Goal: Information Seeking & Learning: Understand process/instructions

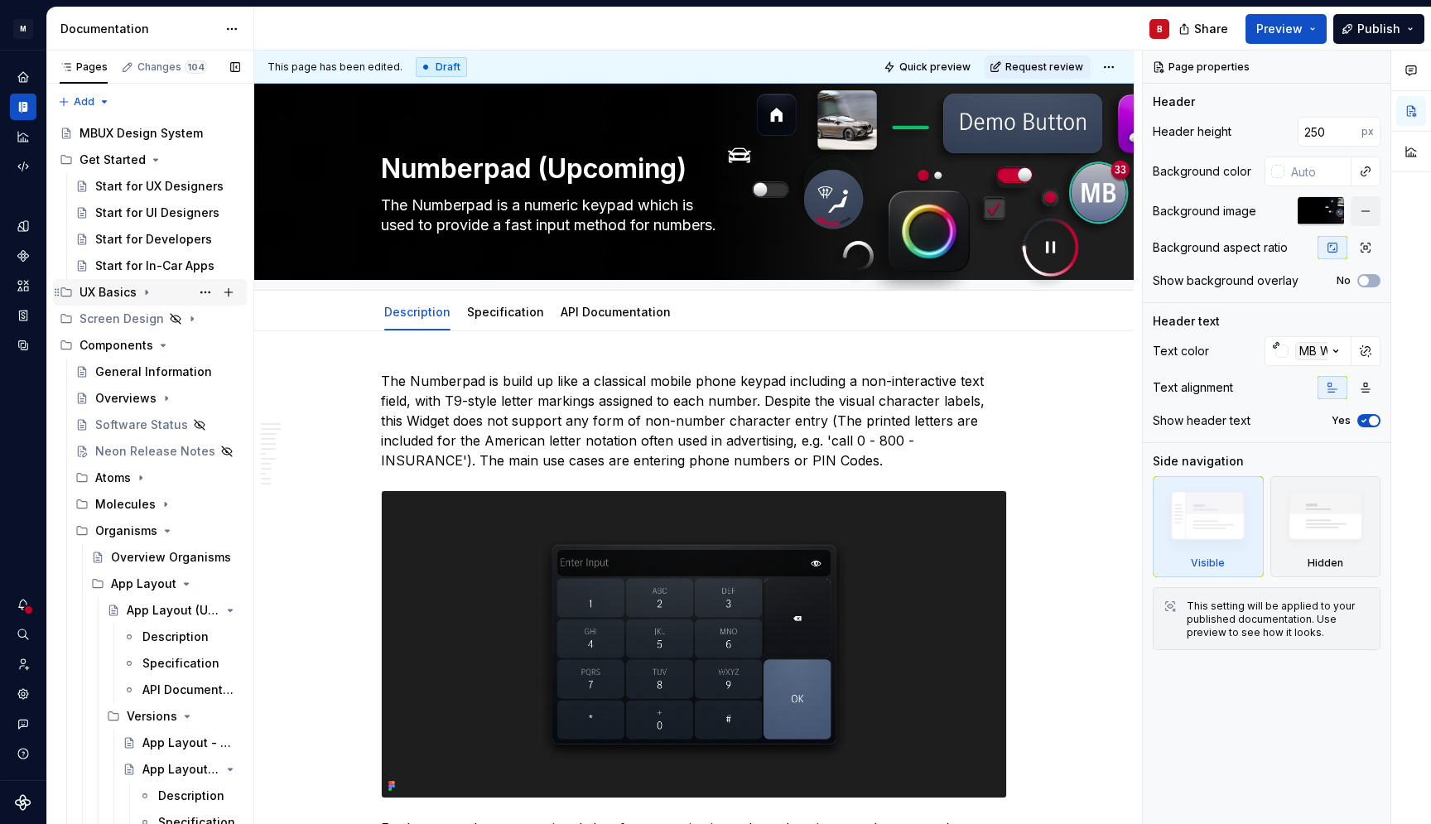
click at [147, 289] on icon "Page tree" at bounding box center [146, 292] width 13 height 13
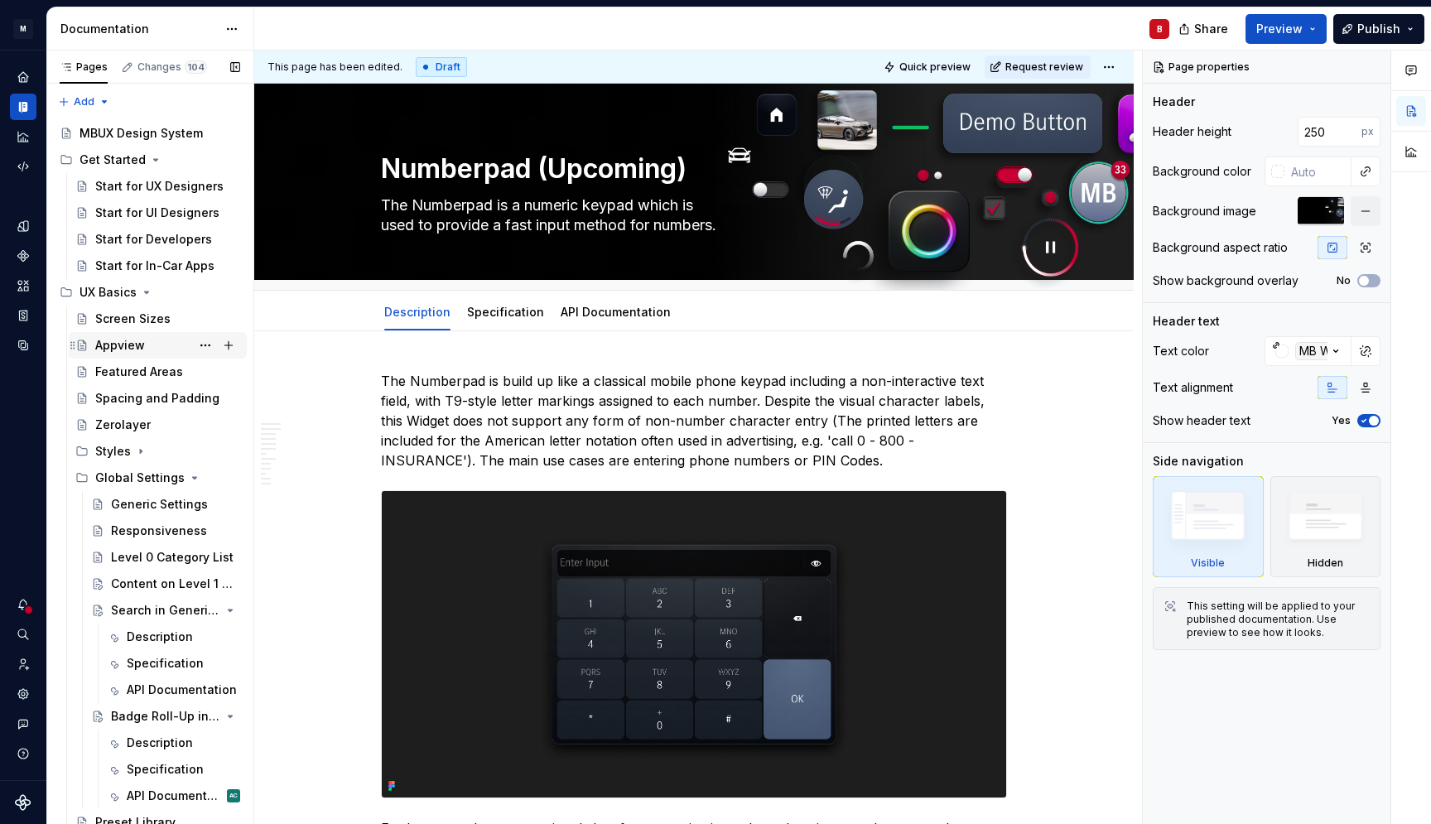
click at [136, 354] on div "Appview" at bounding box center [120, 345] width 50 height 17
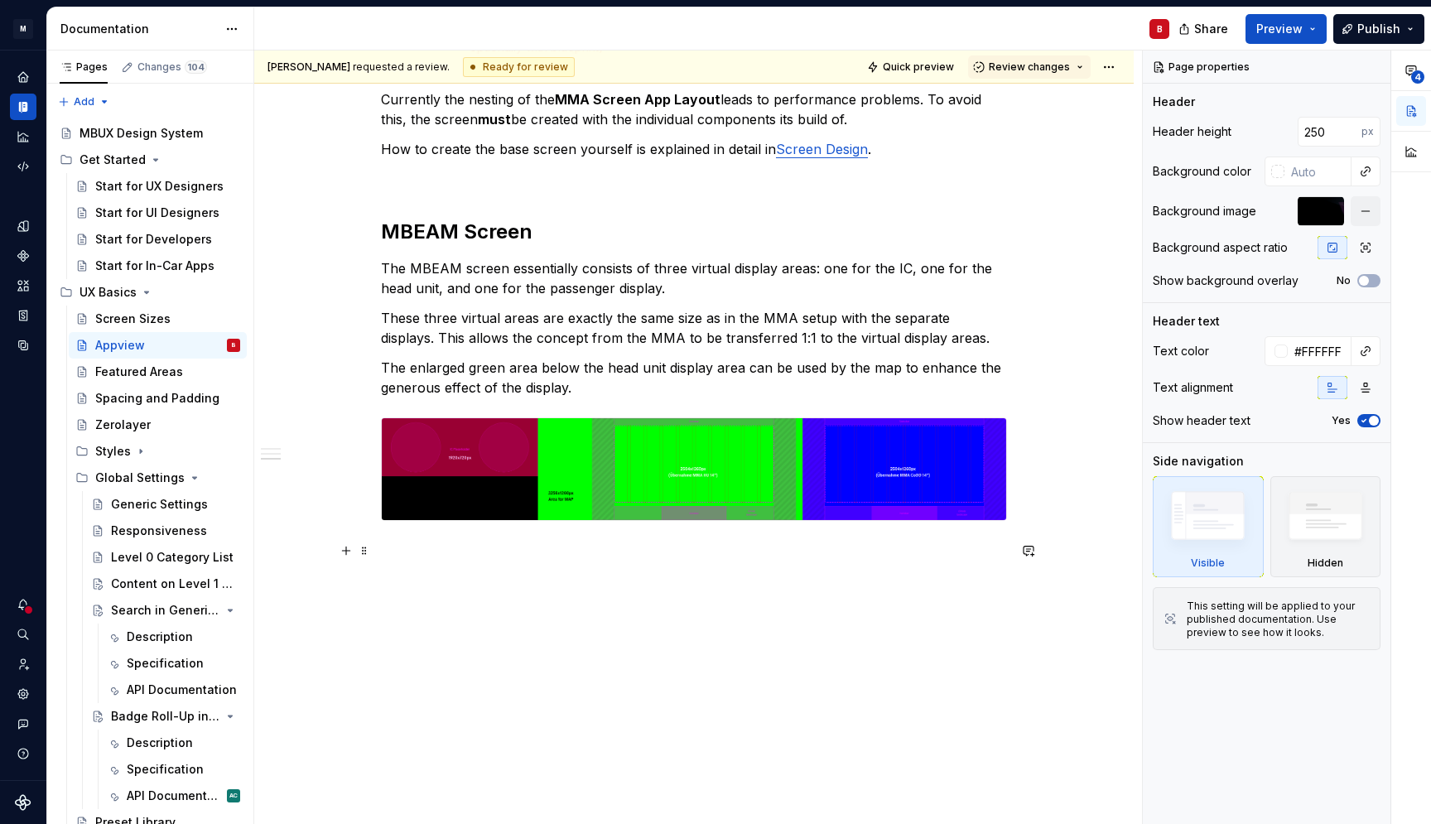
scroll to position [1462, 0]
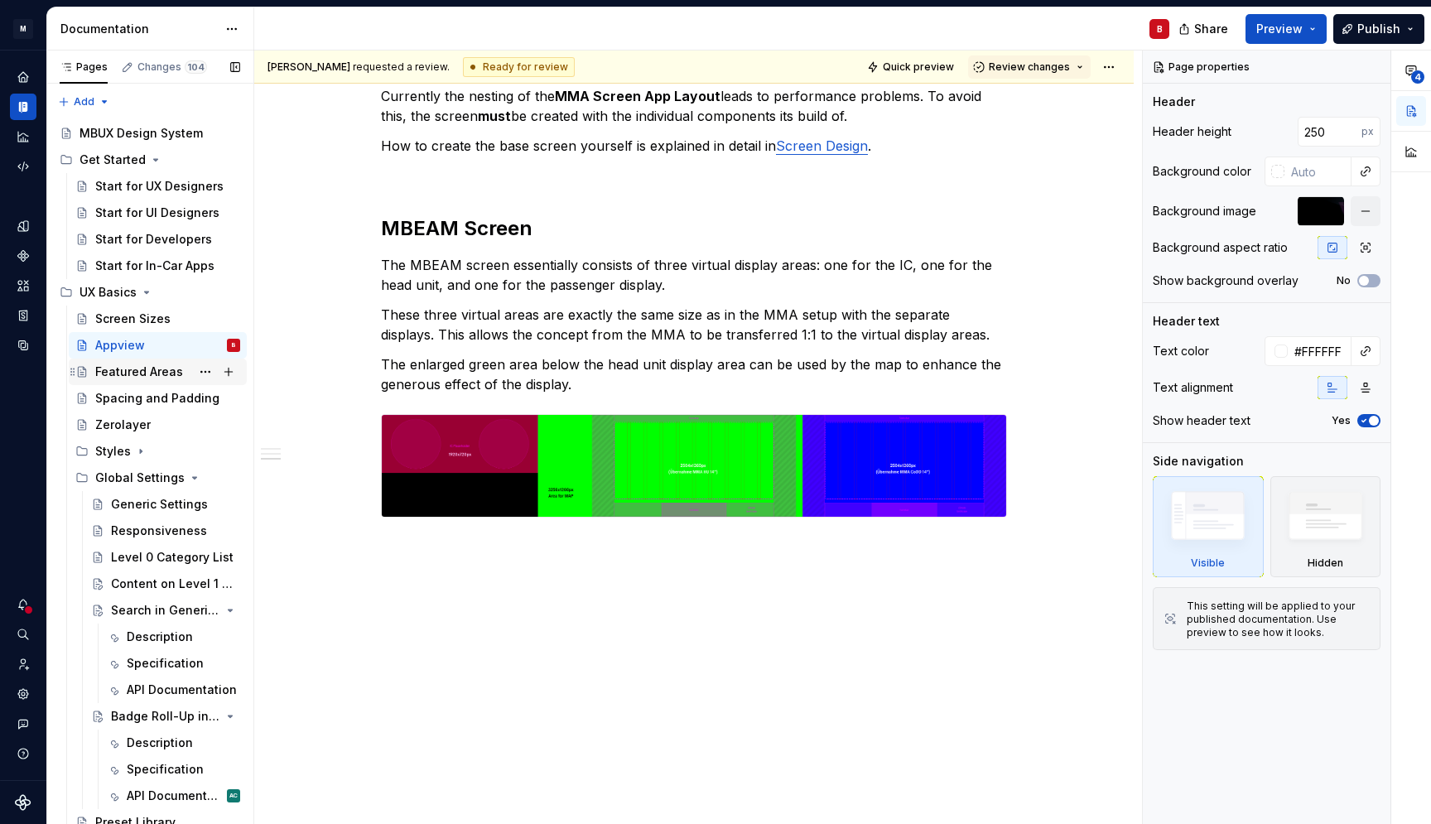
click at [140, 374] on div "Featured Areas" at bounding box center [139, 372] width 88 height 17
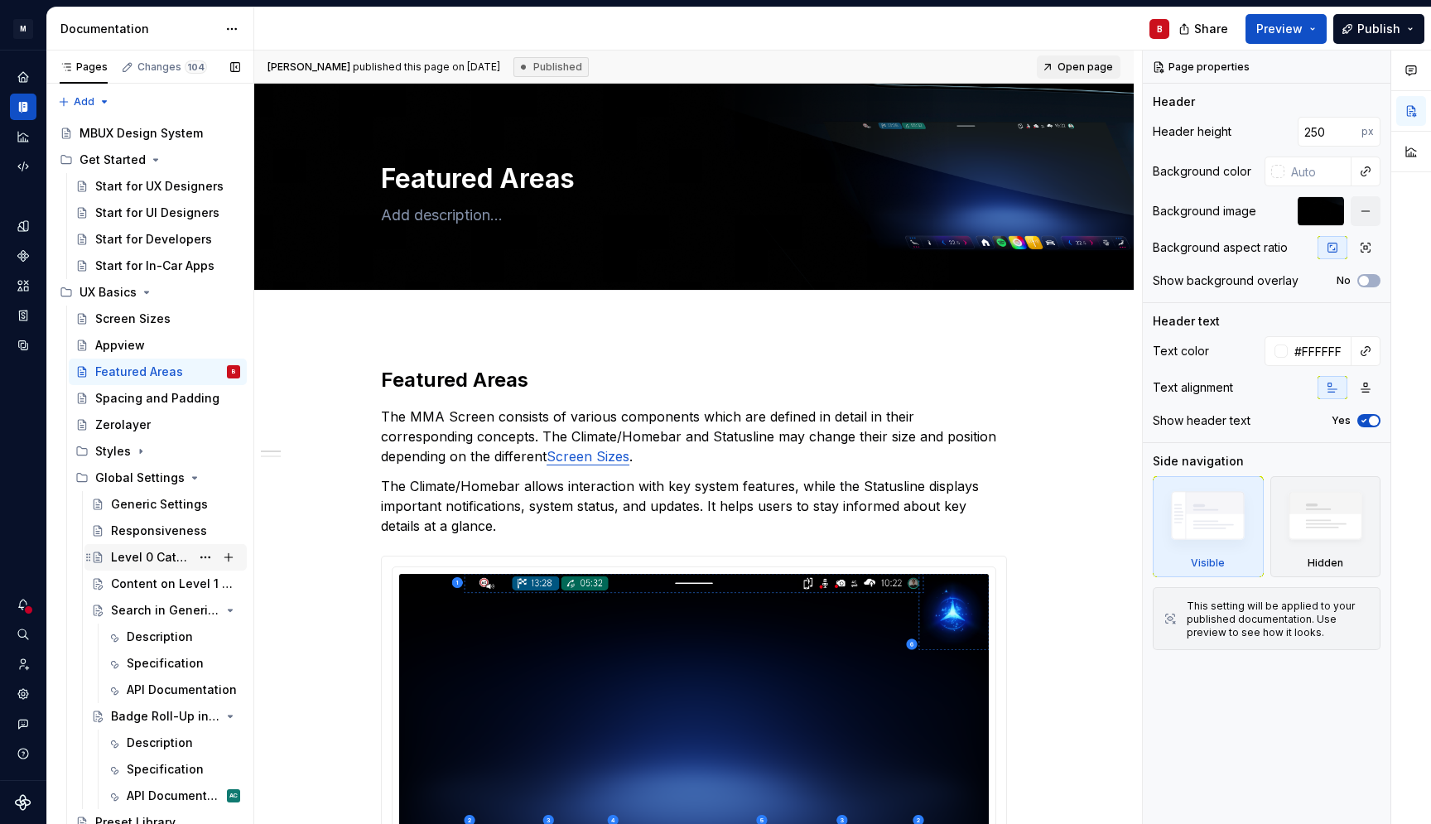
click at [148, 558] on div "Level 0 Category List" at bounding box center [150, 557] width 79 height 17
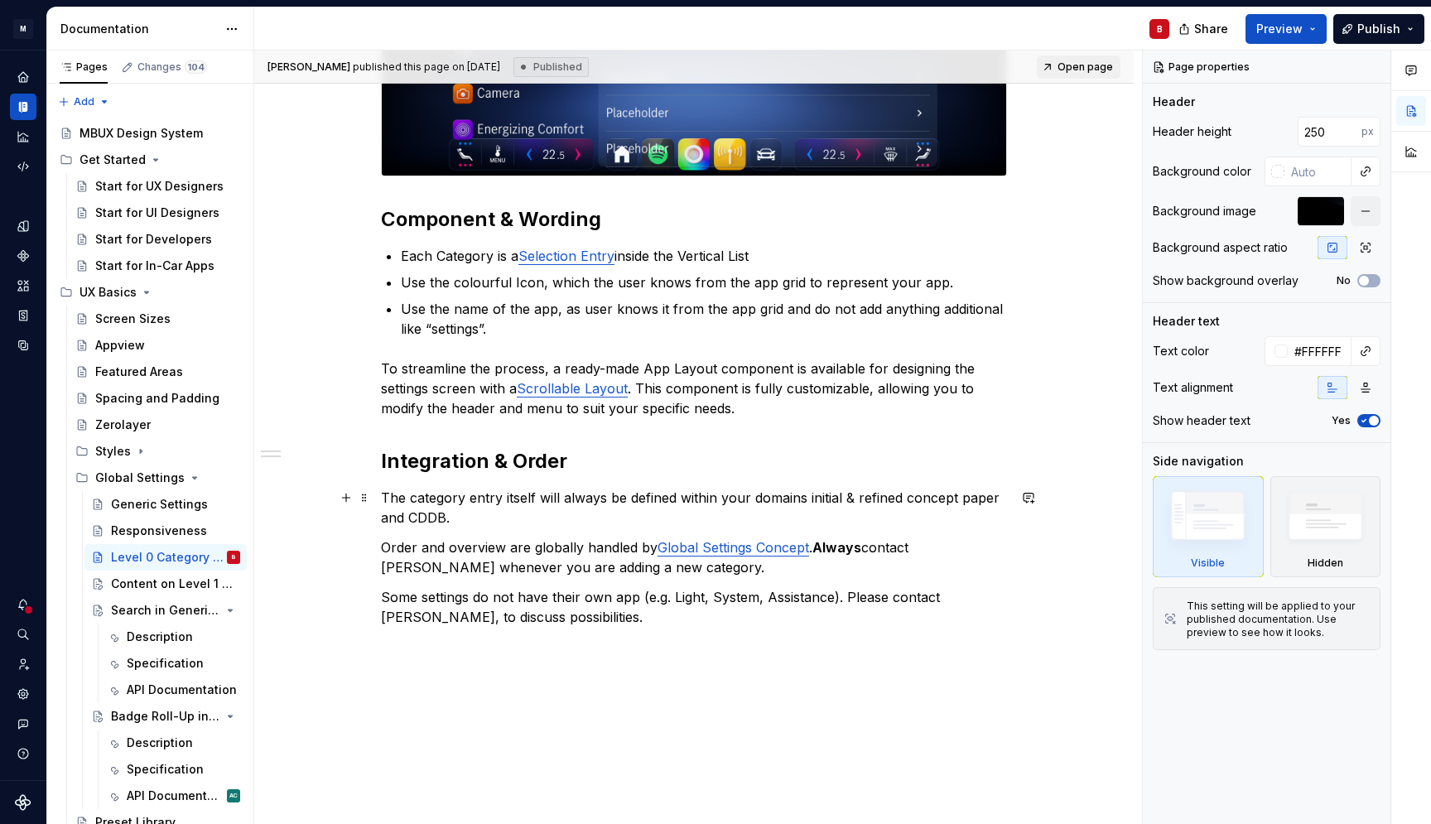
scroll to position [696, 0]
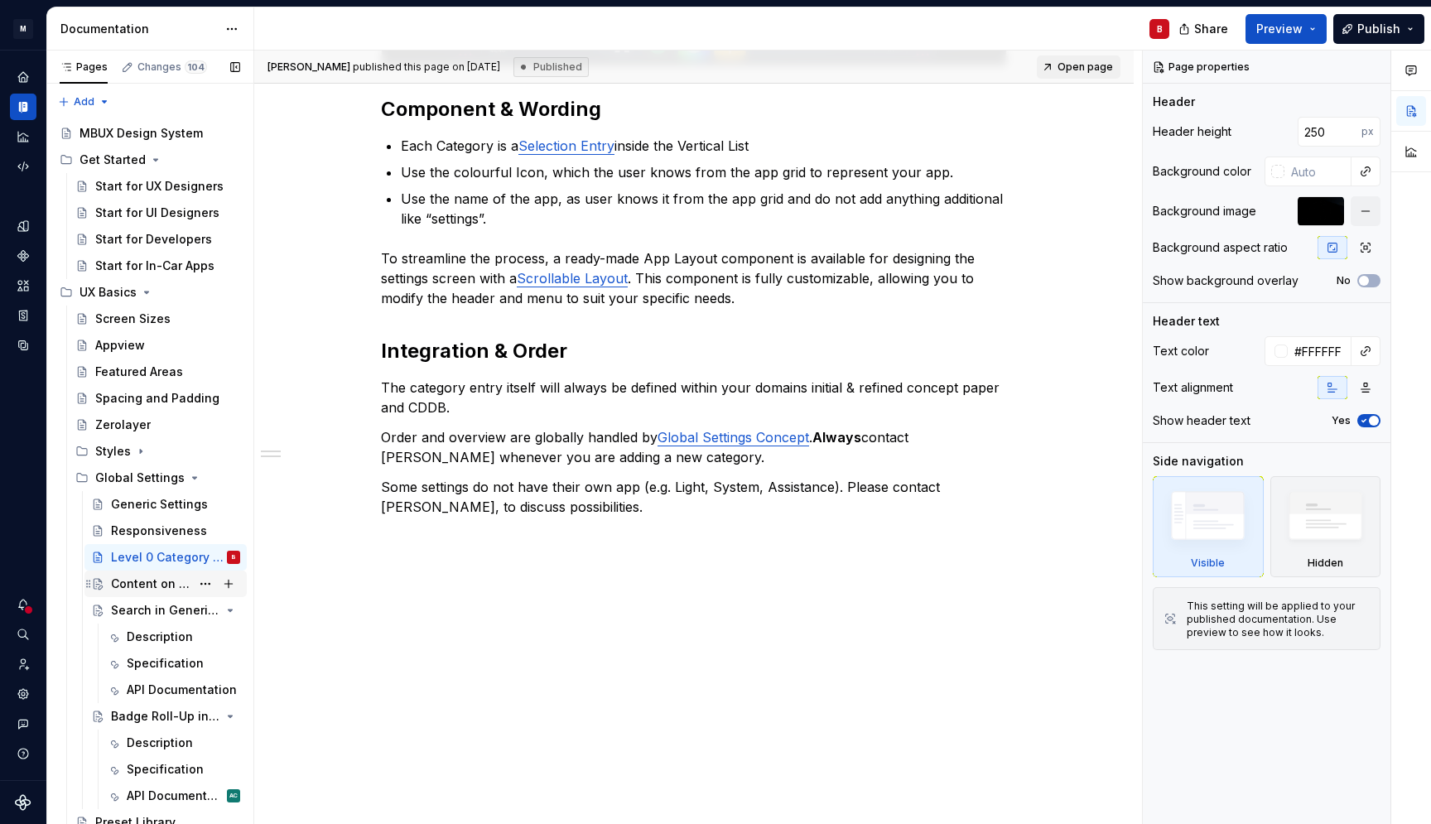
click at [160, 588] on div "Content on Level 1 & deeper levels" at bounding box center [150, 584] width 79 height 17
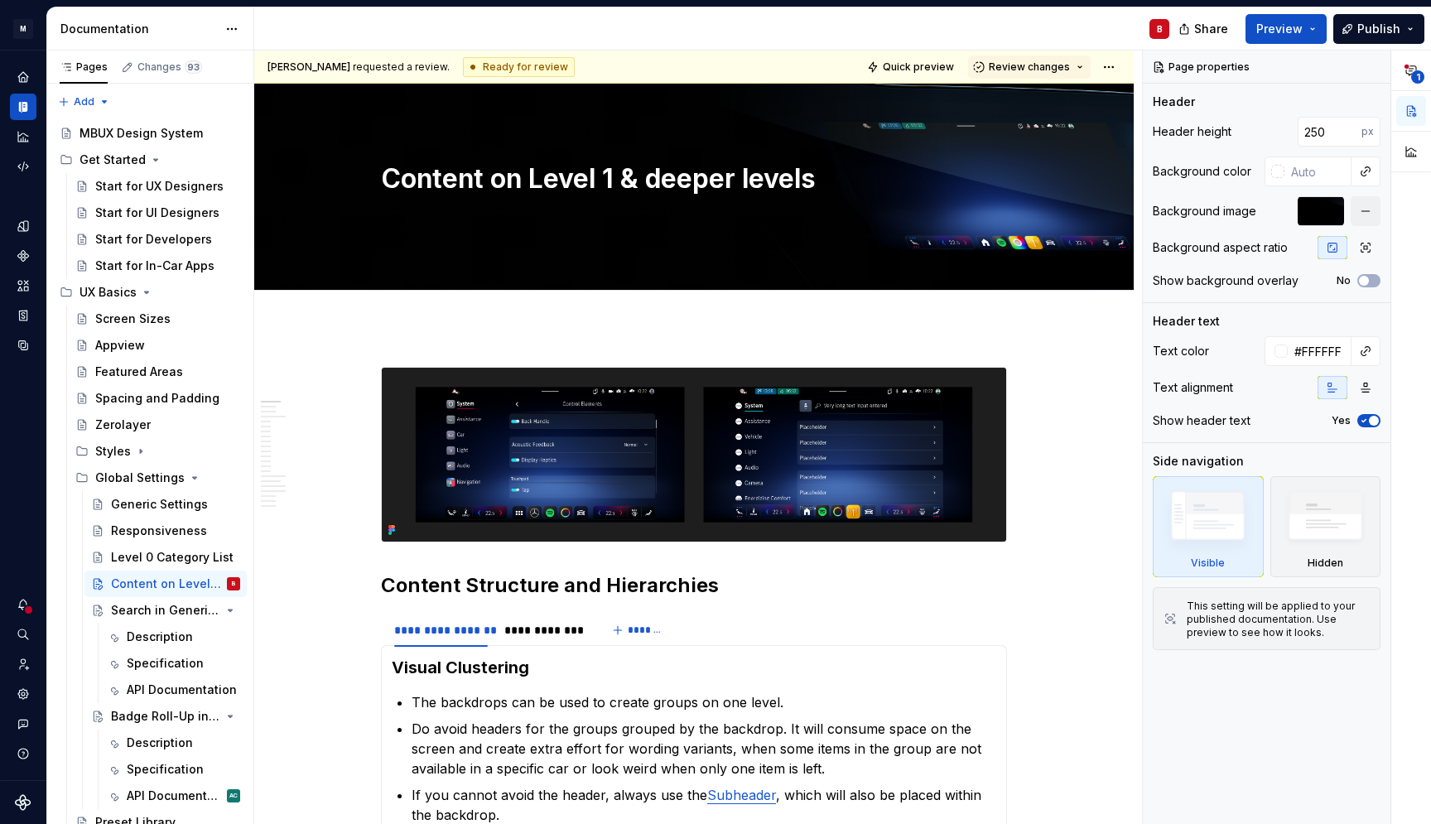
type textarea "*"
